Goal: Task Accomplishment & Management: Use online tool/utility

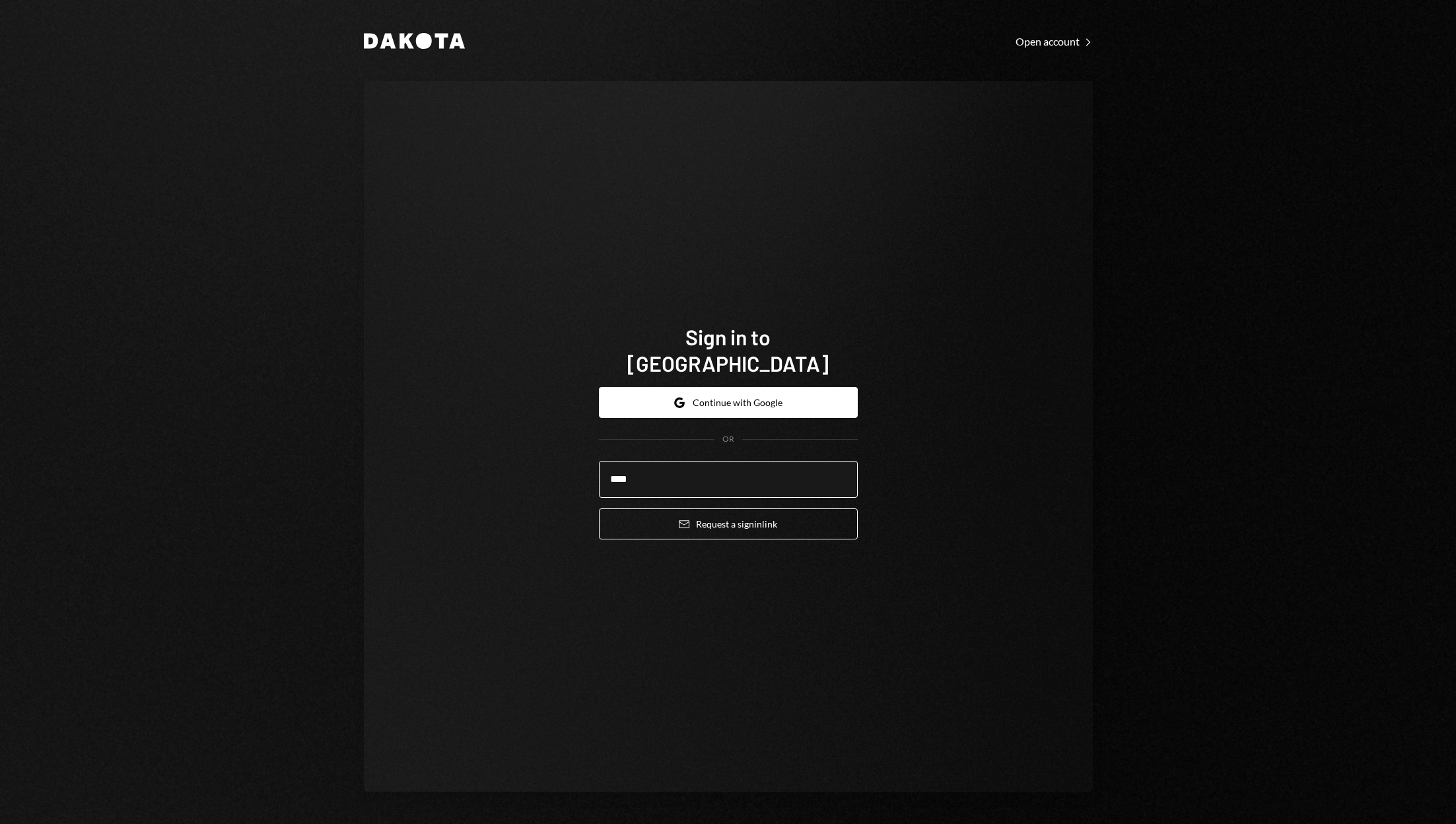
type input "**********"
click at [751, 509] on button "Email Request a sign in link" at bounding box center [728, 524] width 259 height 31
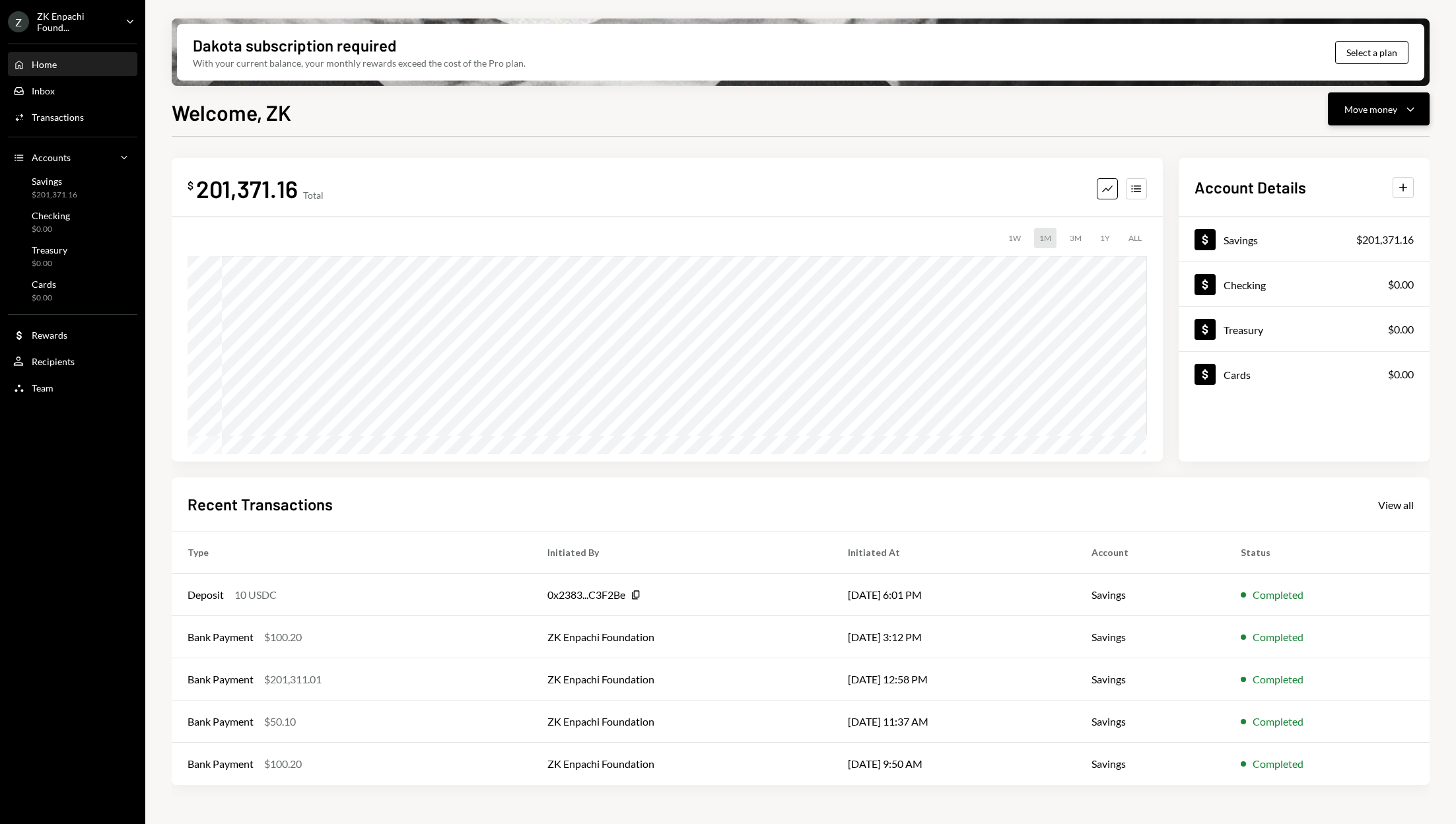
click at [1369, 108] on div "Move money" at bounding box center [1371, 110] width 53 height 14
click at [1324, 212] on div "Deposit" at bounding box center [1369, 208] width 97 height 14
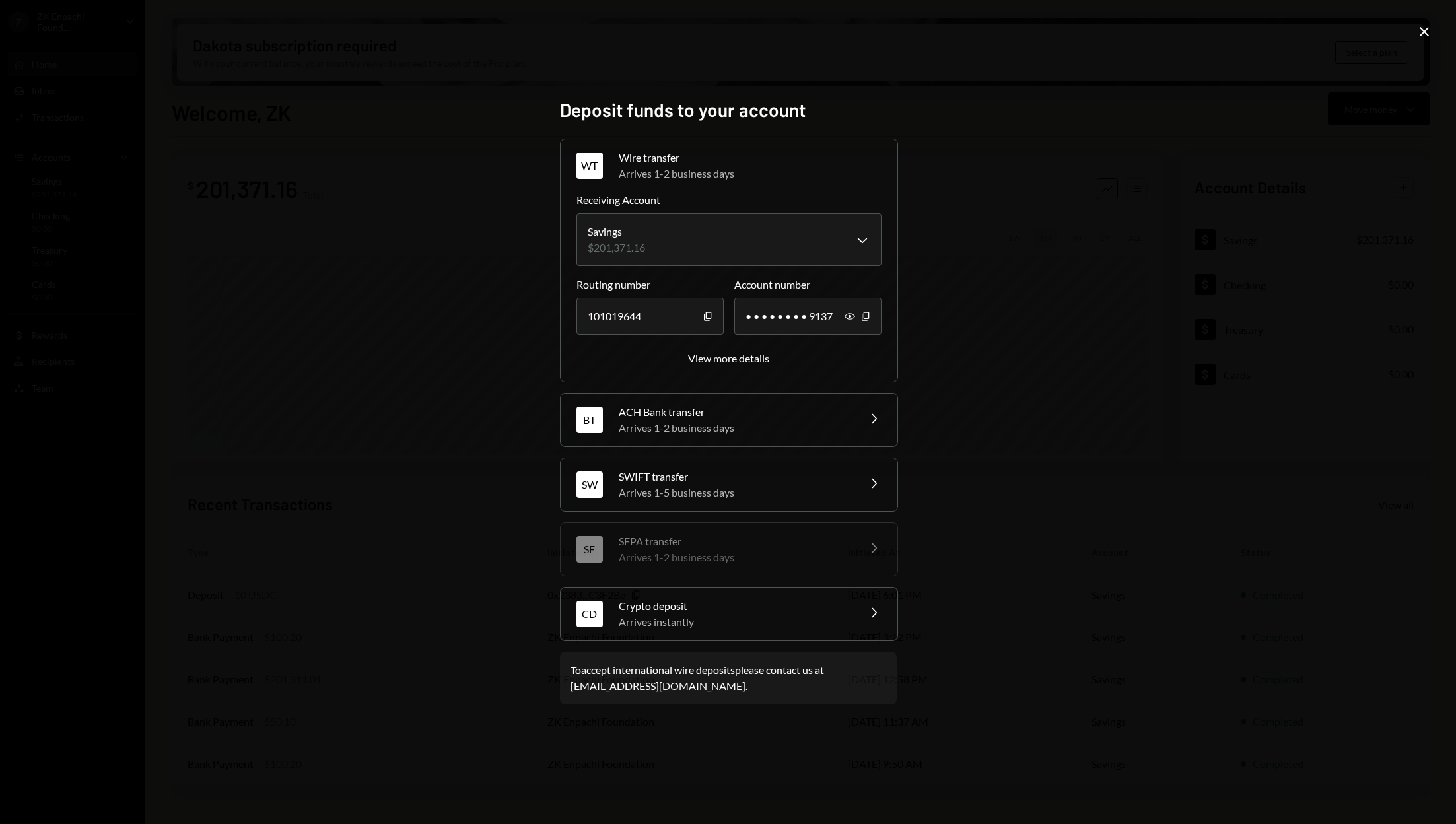
click at [776, 607] on div "Crypto deposit" at bounding box center [735, 606] width 231 height 16
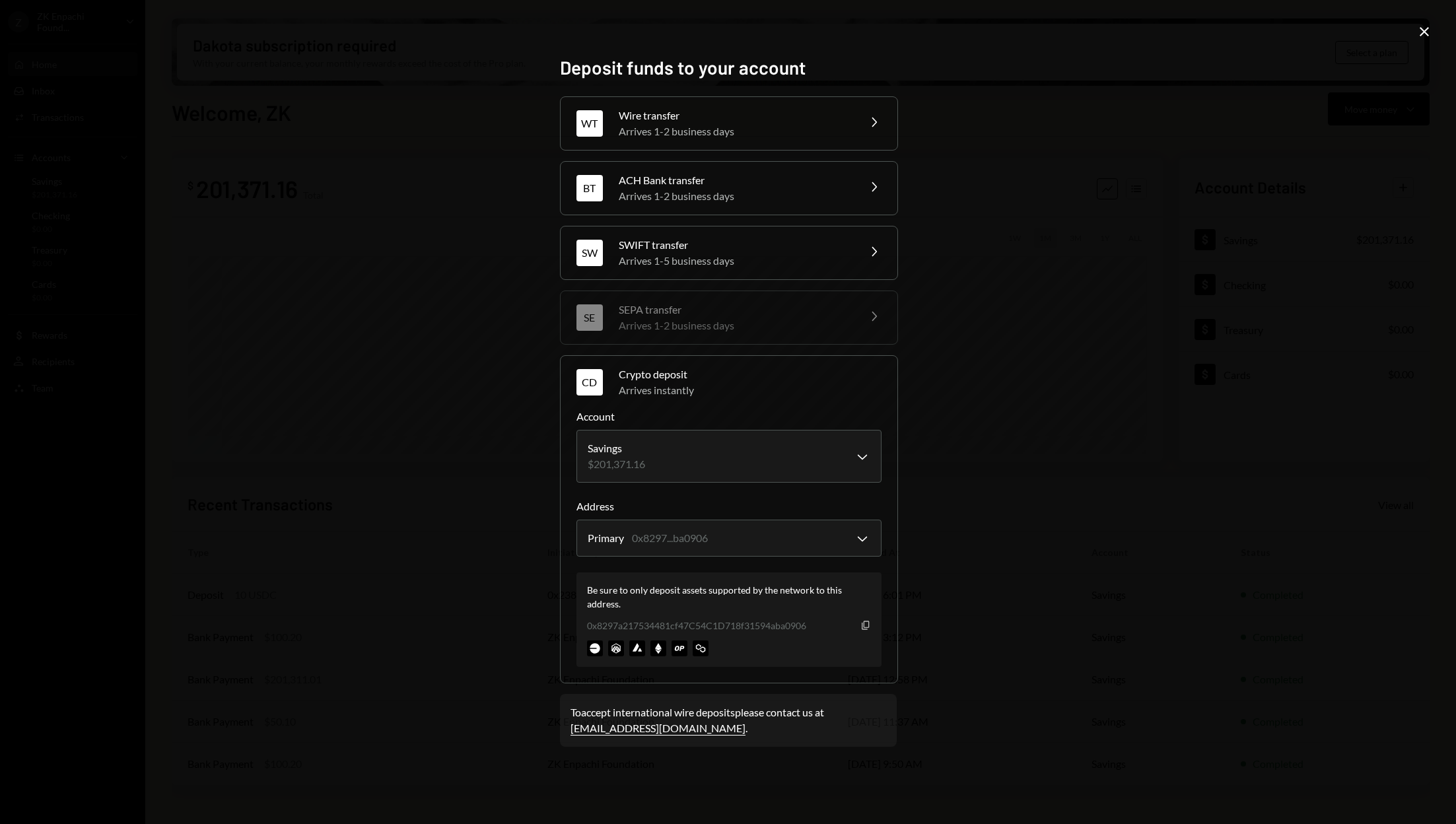
click at [862, 622] on icon "button" at bounding box center [866, 626] width 8 height 8
click at [1424, 32] on icon at bounding box center [1425, 31] width 9 height 9
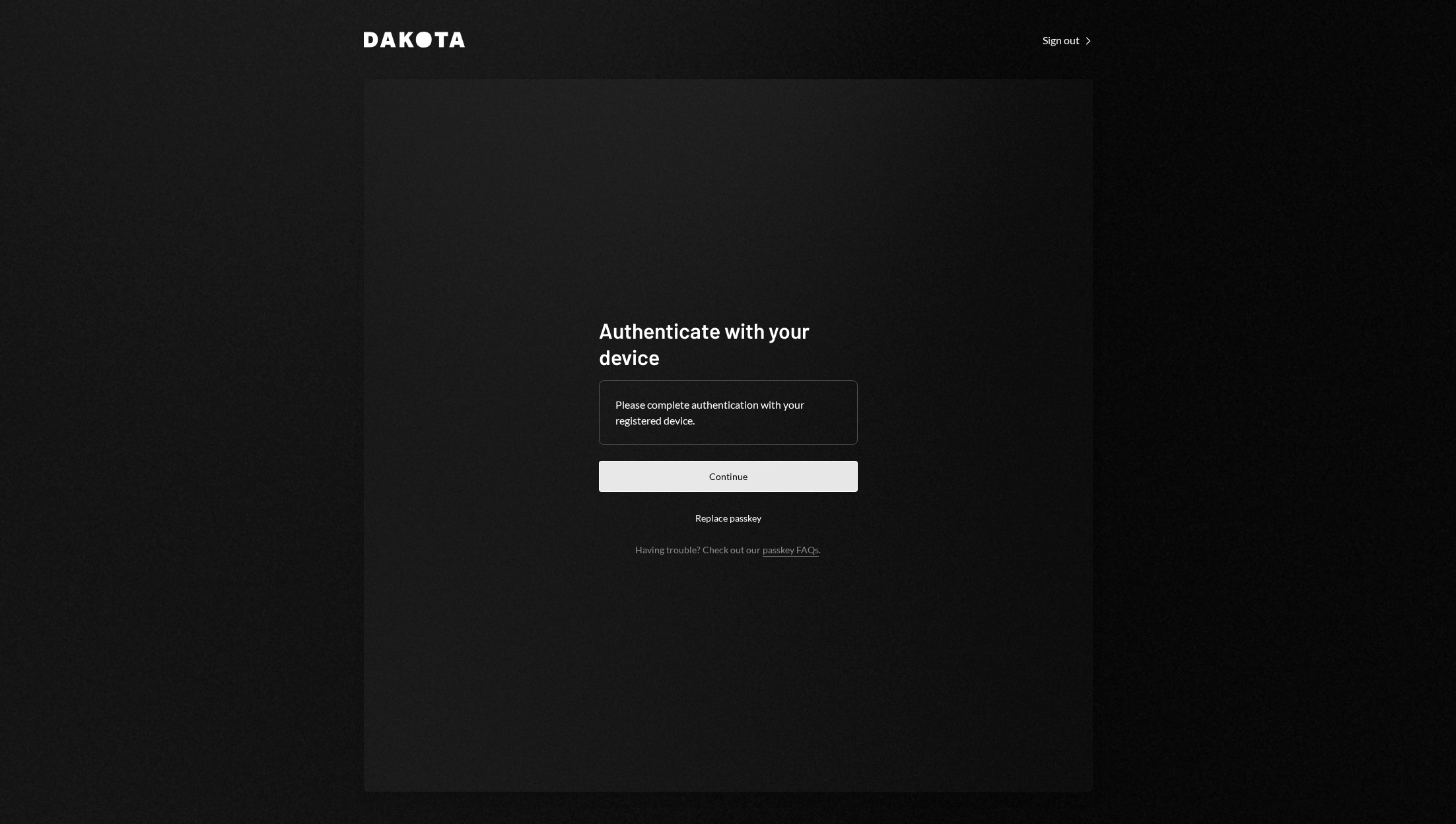
click at [665, 472] on button "Continue" at bounding box center [728, 477] width 259 height 31
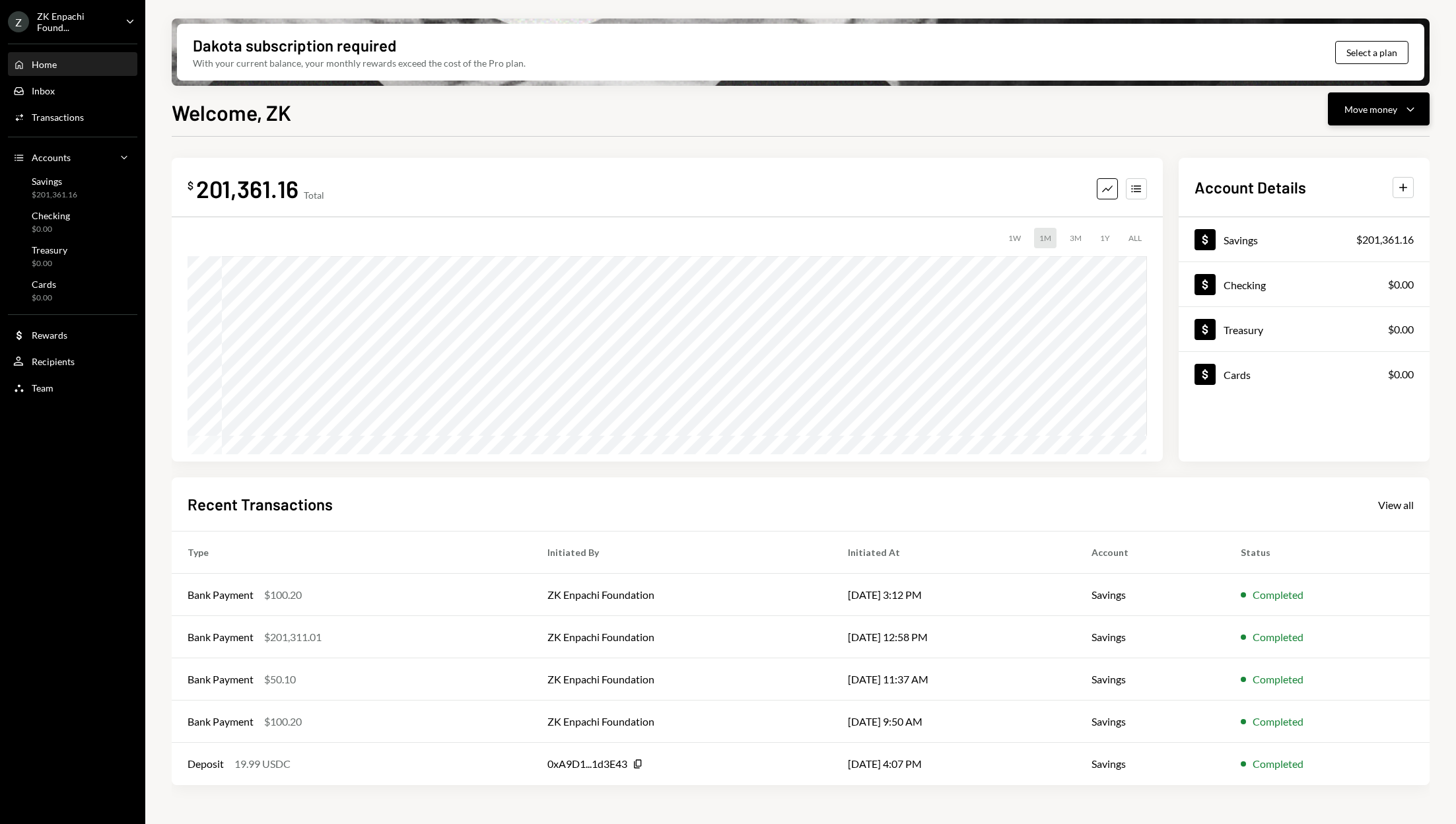
click at [1380, 110] on div "Move money" at bounding box center [1371, 110] width 53 height 14
click at [1340, 200] on div "Deposit Deposit" at bounding box center [1359, 208] width 133 height 30
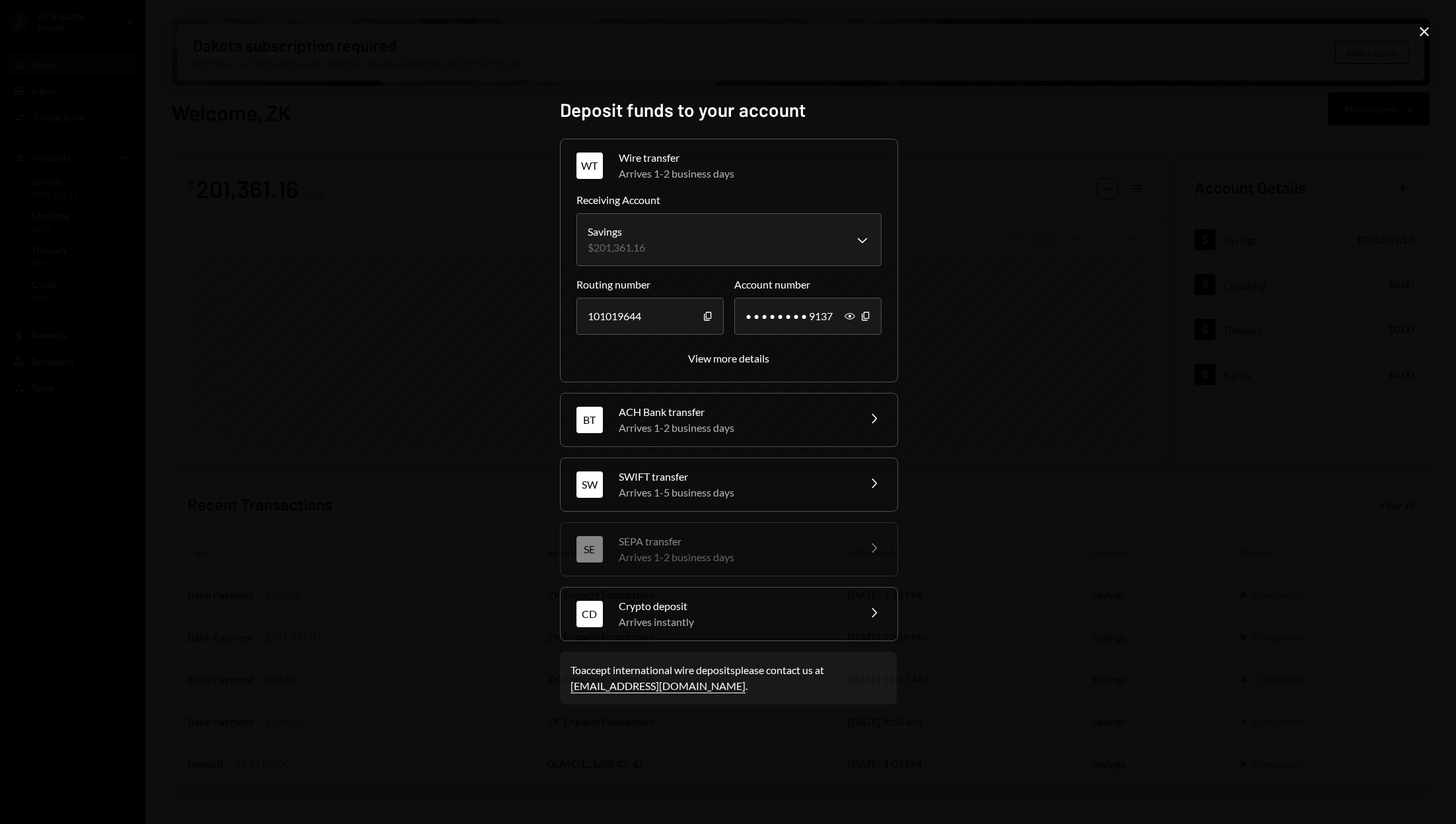
click at [697, 628] on div "Arrives instantly" at bounding box center [735, 622] width 231 height 16
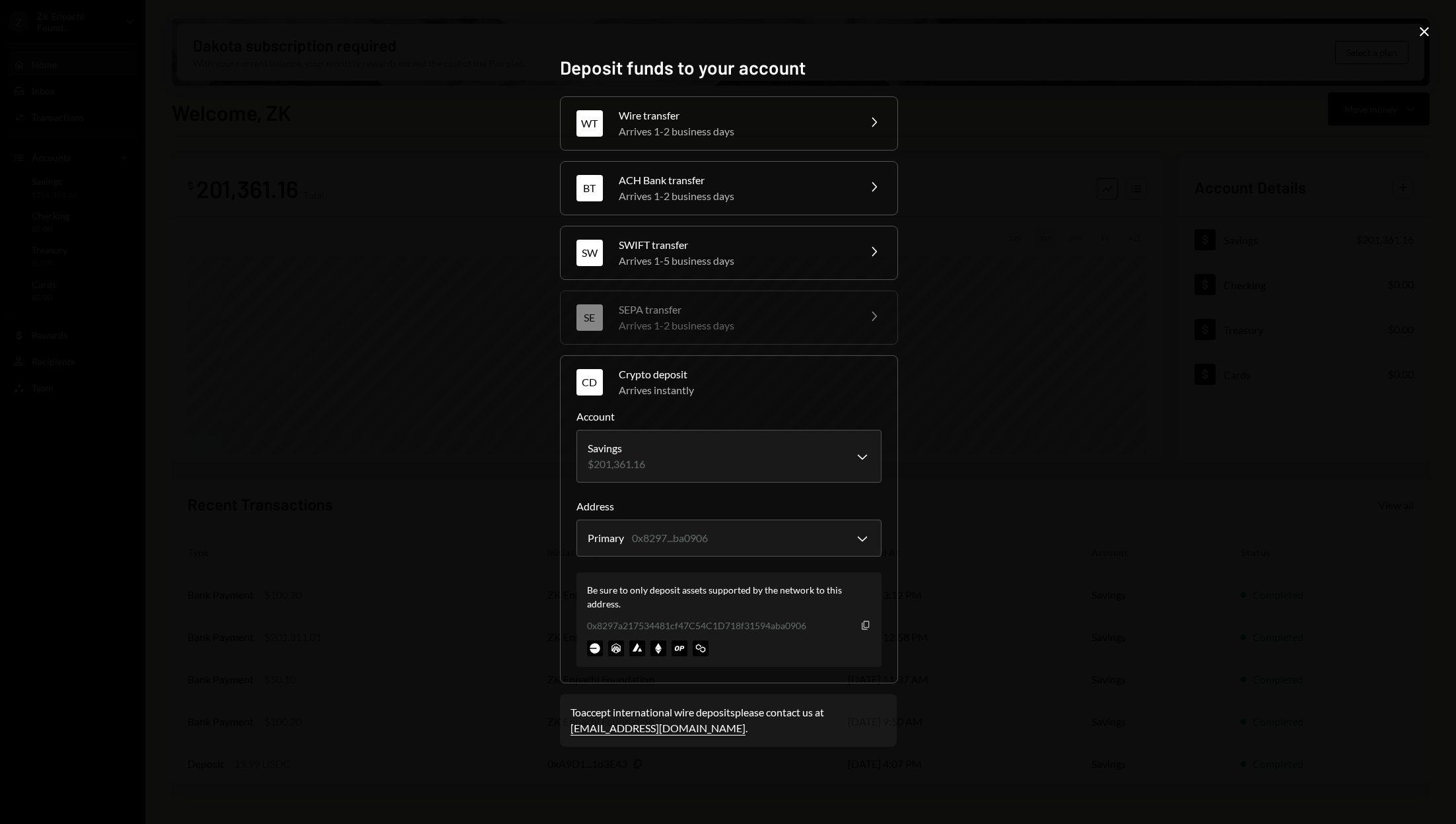
click at [862, 624] on icon "button" at bounding box center [866, 626] width 8 height 8
click at [1419, 32] on icon "Close" at bounding box center [1425, 31] width 16 height 16
